Goal: Information Seeking & Learning: Check status

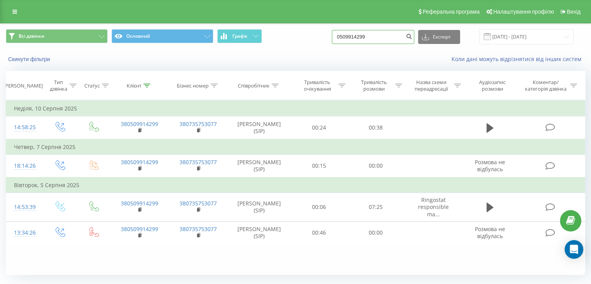
click at [330, 33] on div "Всі дзвінки Основний Графік 0509914299 Експорт .csv .xls .xlsx 20.05.2025 - 20.…" at bounding box center [296, 36] width 580 height 15
paste input "67639713"
type input "0676397139"
click at [412, 36] on icon "submit" at bounding box center [409, 35] width 7 height 5
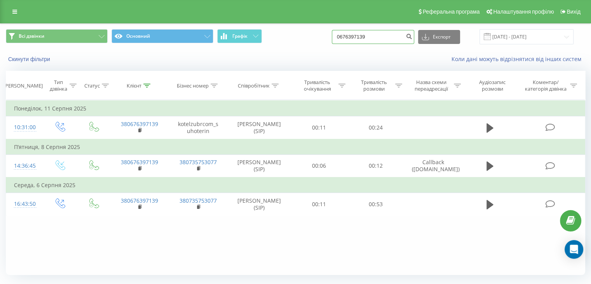
paste input "50) 961-21-41 2 -"
drag, startPoint x: 387, startPoint y: 38, endPoint x: 312, endPoint y: 41, distance: 75.1
click at [312, 41] on div "Всі дзвінки Основний Графік 0676397139 Експорт .csv .xls .xlsx 20.05.2025 - 20.…" at bounding box center [296, 36] width 580 height 15
click at [378, 38] on input "050) 961-21-41" at bounding box center [373, 37] width 82 height 14
click at [370, 38] on input "050) 961-2141" at bounding box center [373, 37] width 82 height 14
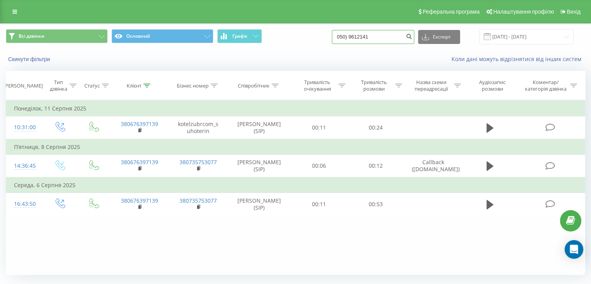
click at [358, 35] on input "050) 9612141" at bounding box center [373, 37] width 82 height 14
click at [358, 37] on input "050 9612141" at bounding box center [373, 37] width 82 height 14
type input "0509612141"
click at [412, 37] on icon "submit" at bounding box center [409, 35] width 7 height 5
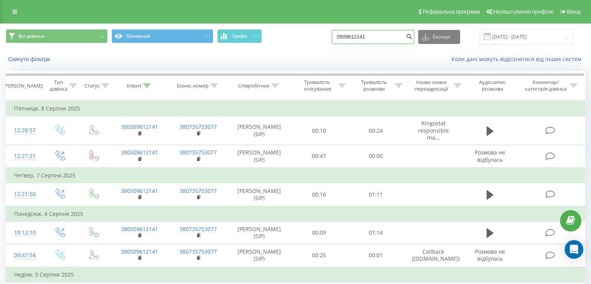
drag, startPoint x: 367, startPoint y: 36, endPoint x: 333, endPoint y: 33, distance: 34.3
click at [333, 33] on div "Всі дзвінки Основний Графік 0509612141 Експорт .csv .xls .xlsx [DATE] - [DATE]" at bounding box center [296, 36] width 580 height 15
click at [412, 36] on button "submit" at bounding box center [409, 37] width 10 height 14
